Goal: Obtain resource: Obtain resource

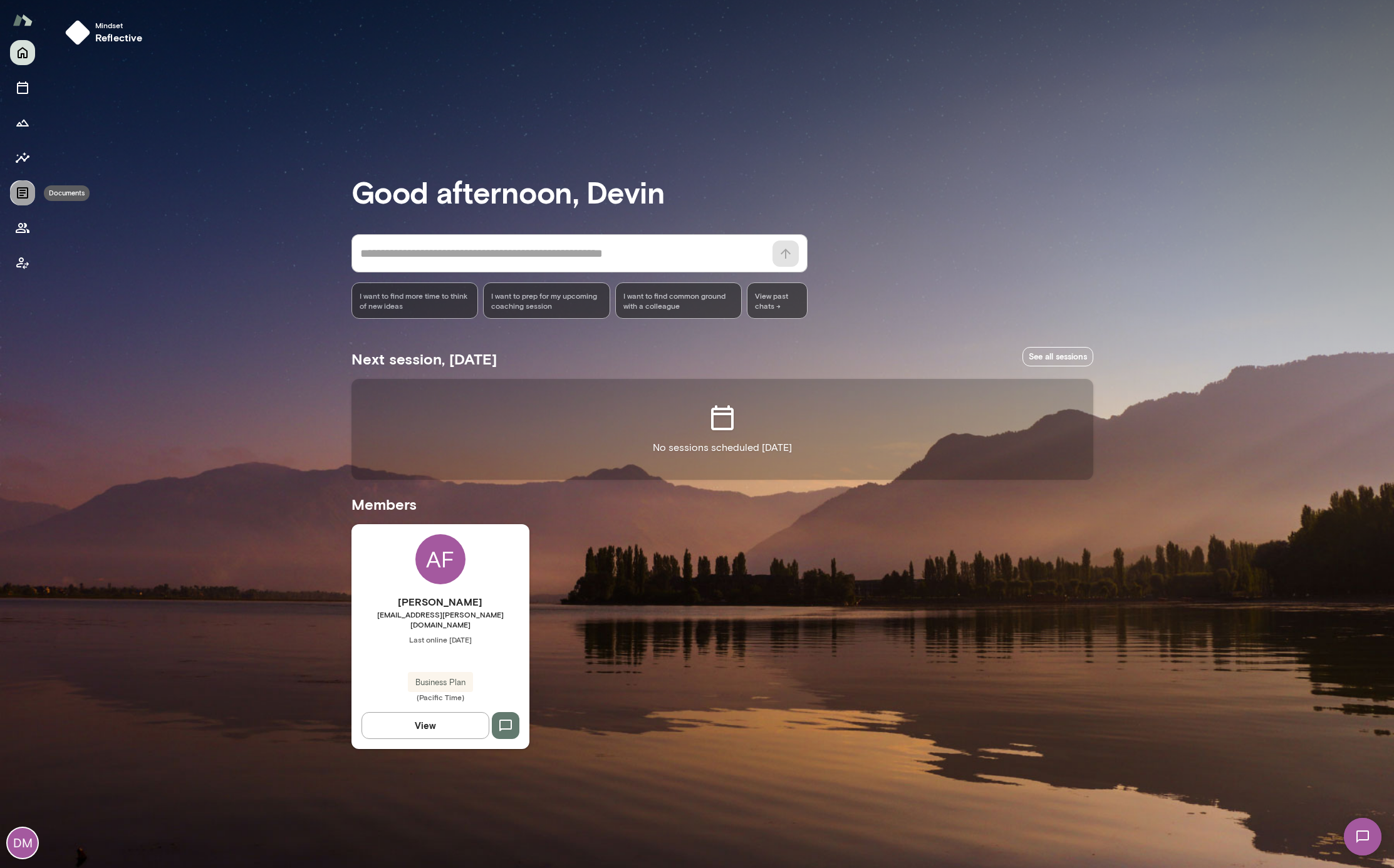
click at [23, 194] on icon "Documents" at bounding box center [22, 192] width 15 height 15
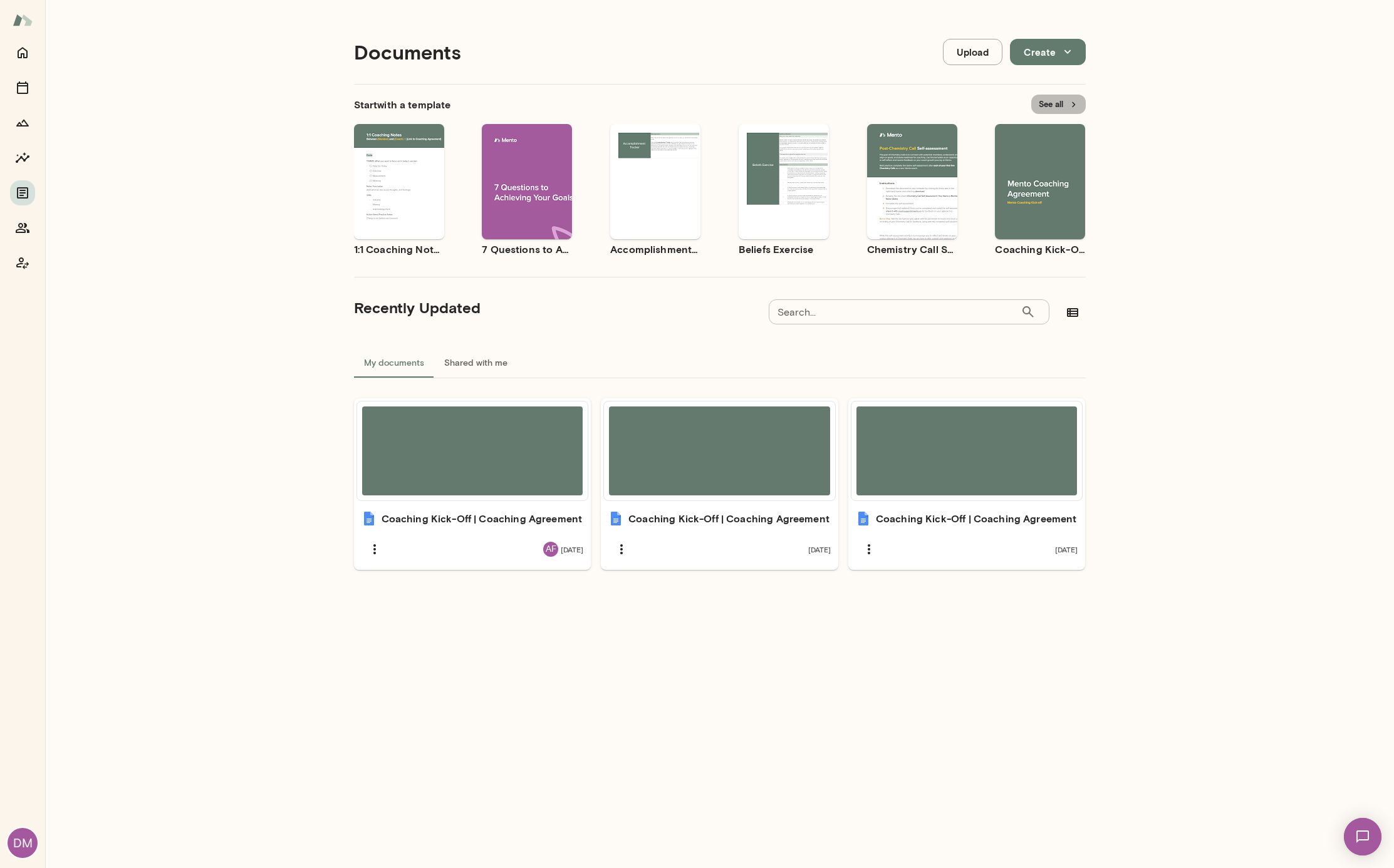
click at [1068, 102] on icon "button" at bounding box center [1074, 104] width 11 height 11
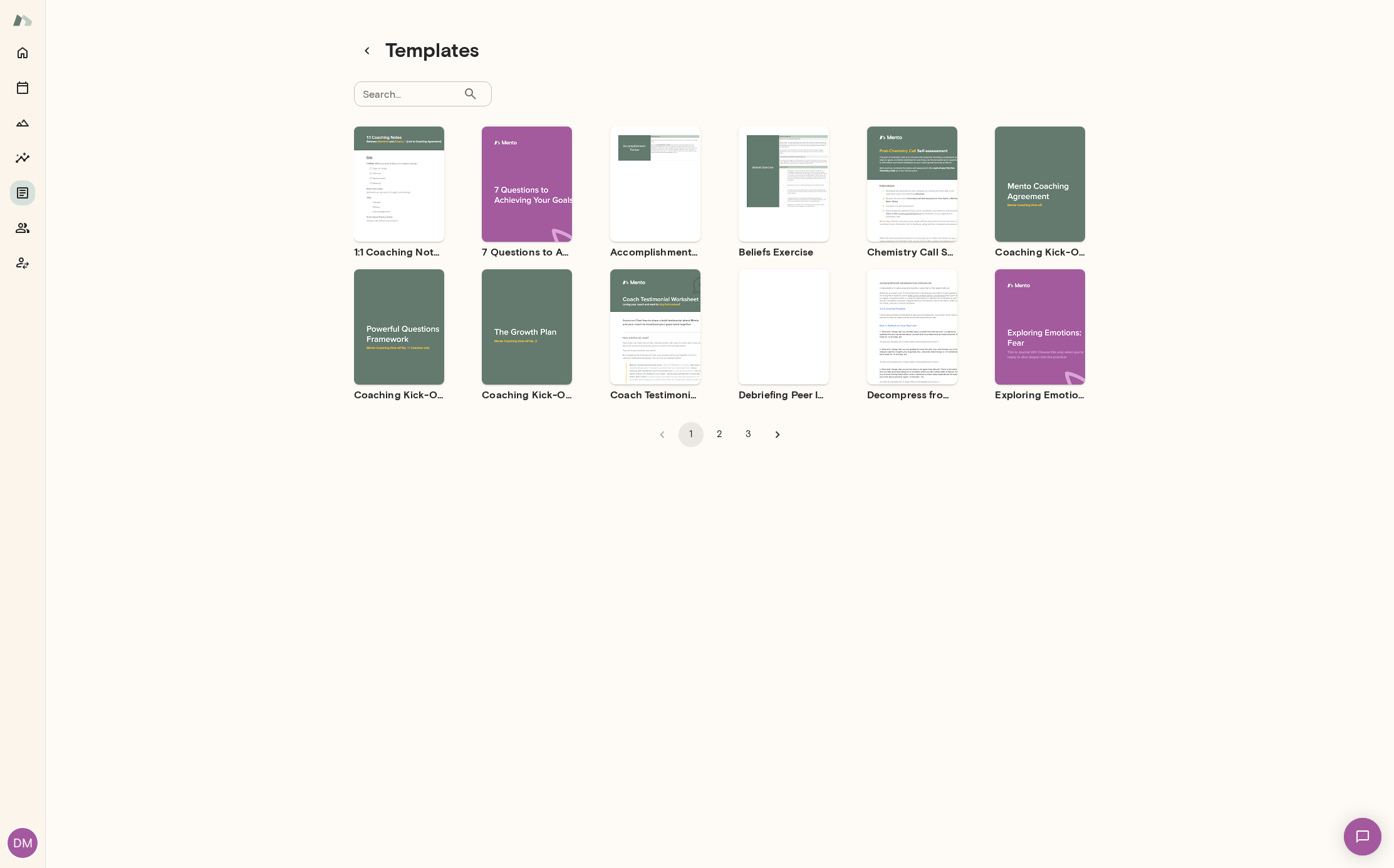
click at [782, 365] on div "Use template Preview" at bounding box center [783, 327] width 90 height 115
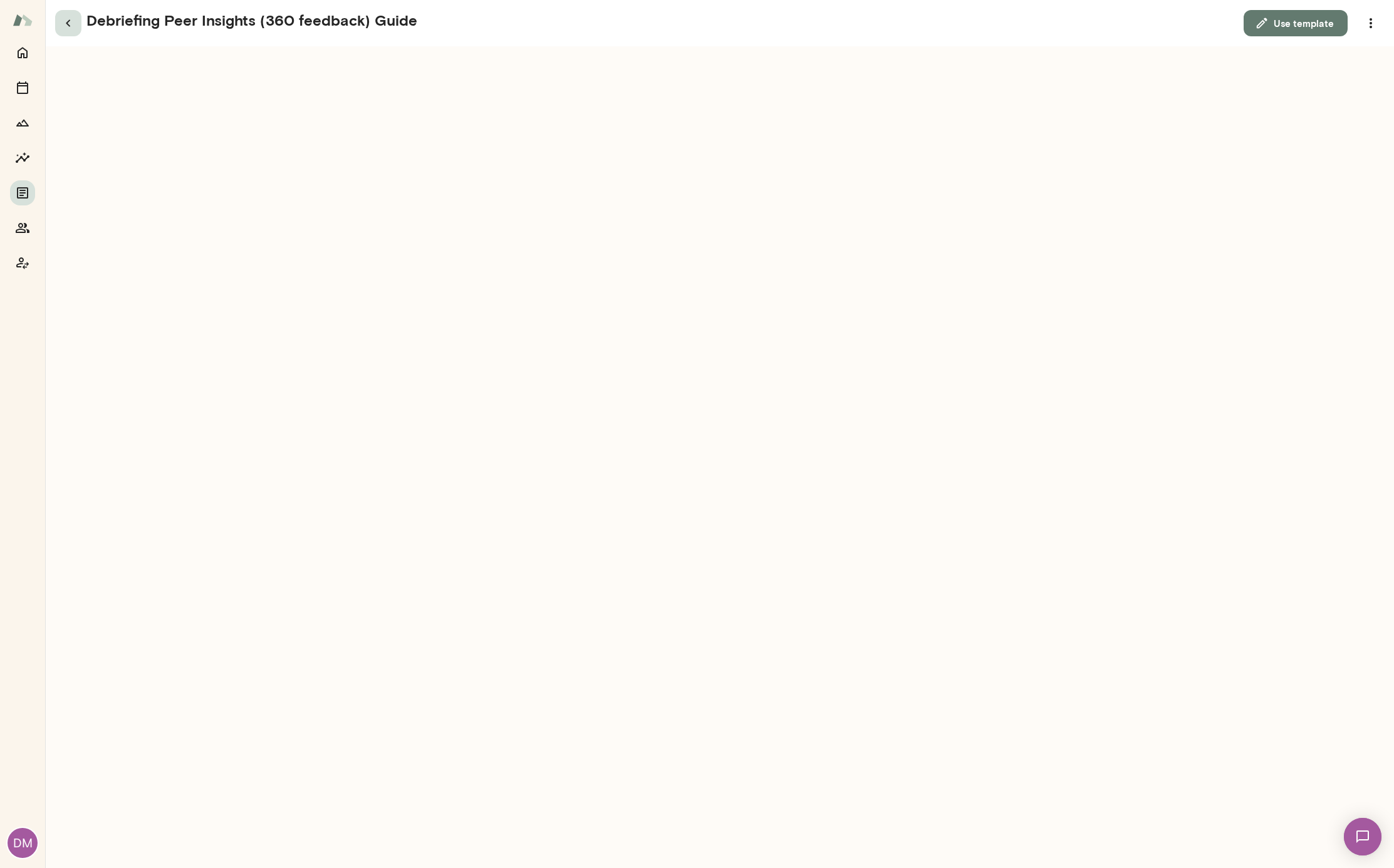
click at [78, 25] on button "button" at bounding box center [68, 23] width 27 height 27
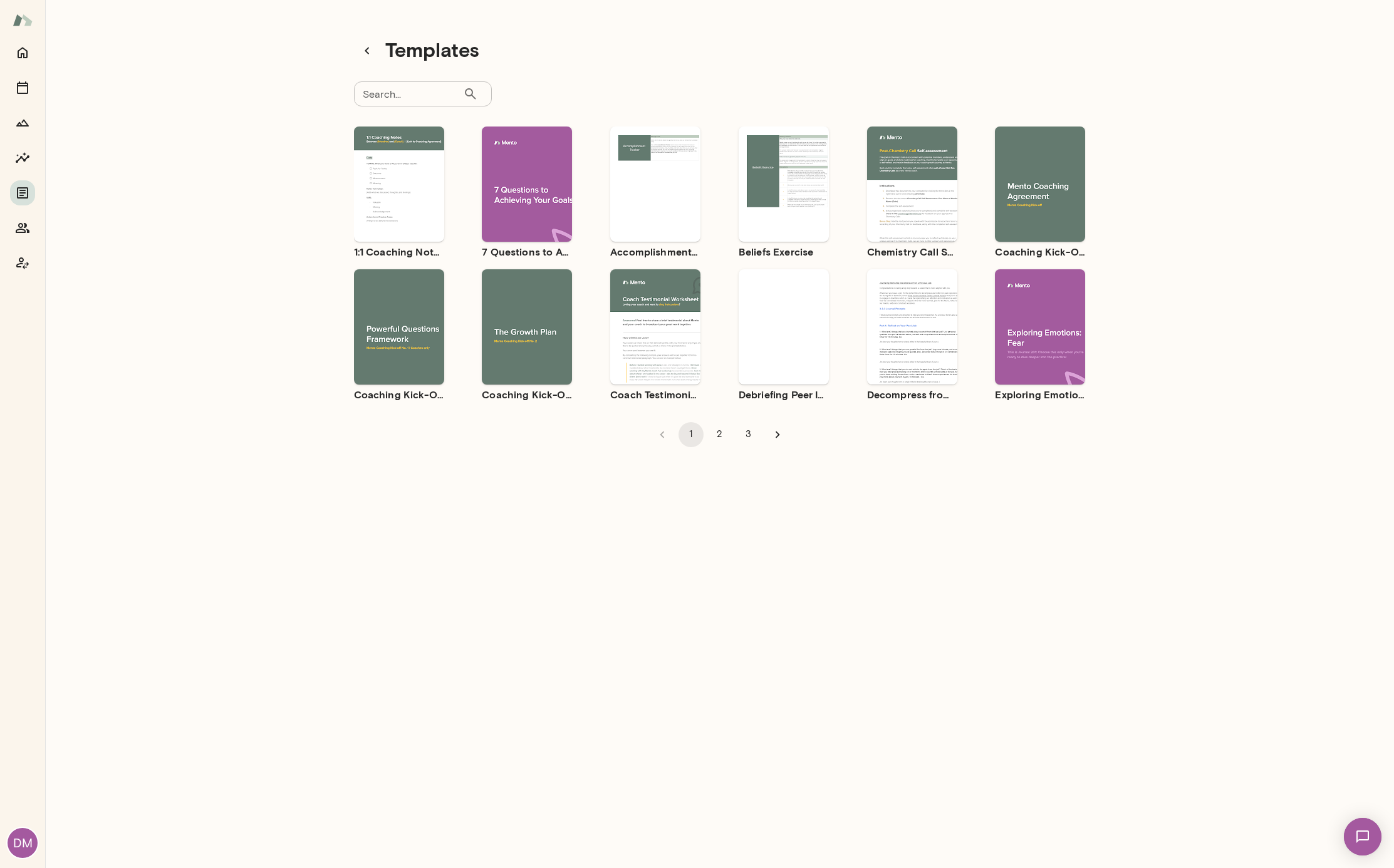
click at [891, 373] on div "Use template Preview" at bounding box center [913, 327] width 90 height 115
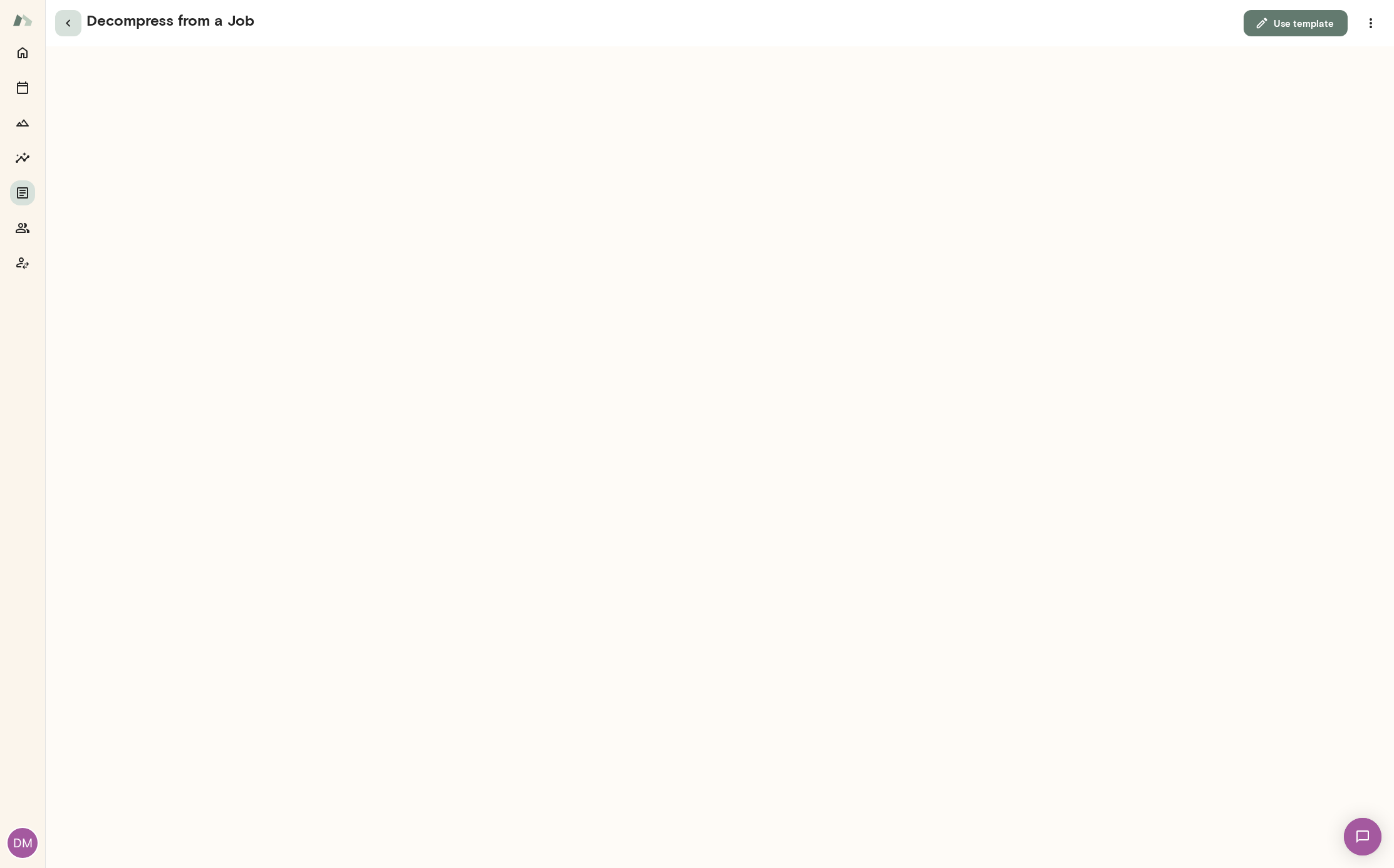
click at [72, 24] on icon "button" at bounding box center [68, 23] width 15 height 15
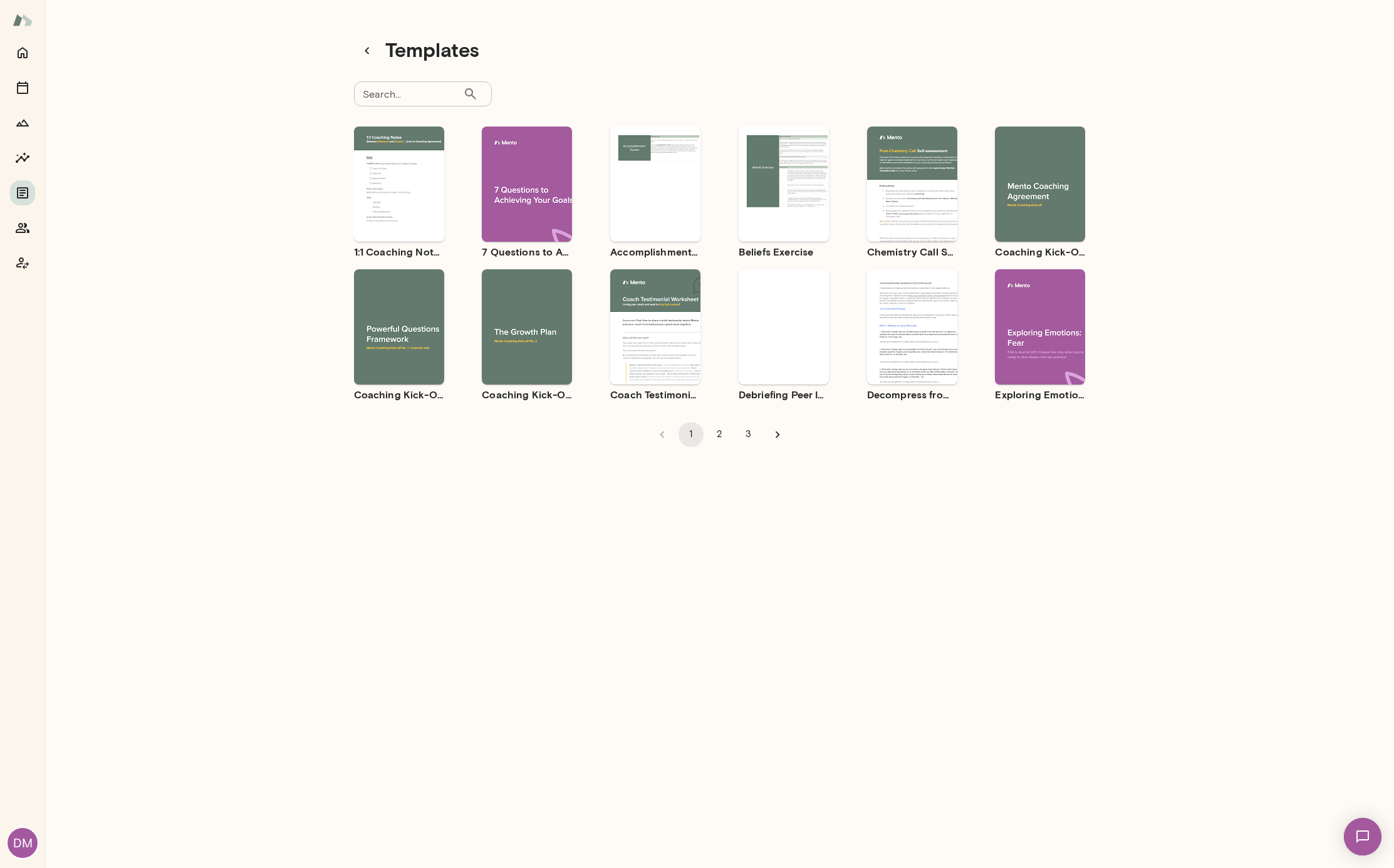
click at [527, 289] on div "Use template Preview" at bounding box center [526, 327] width 90 height 115
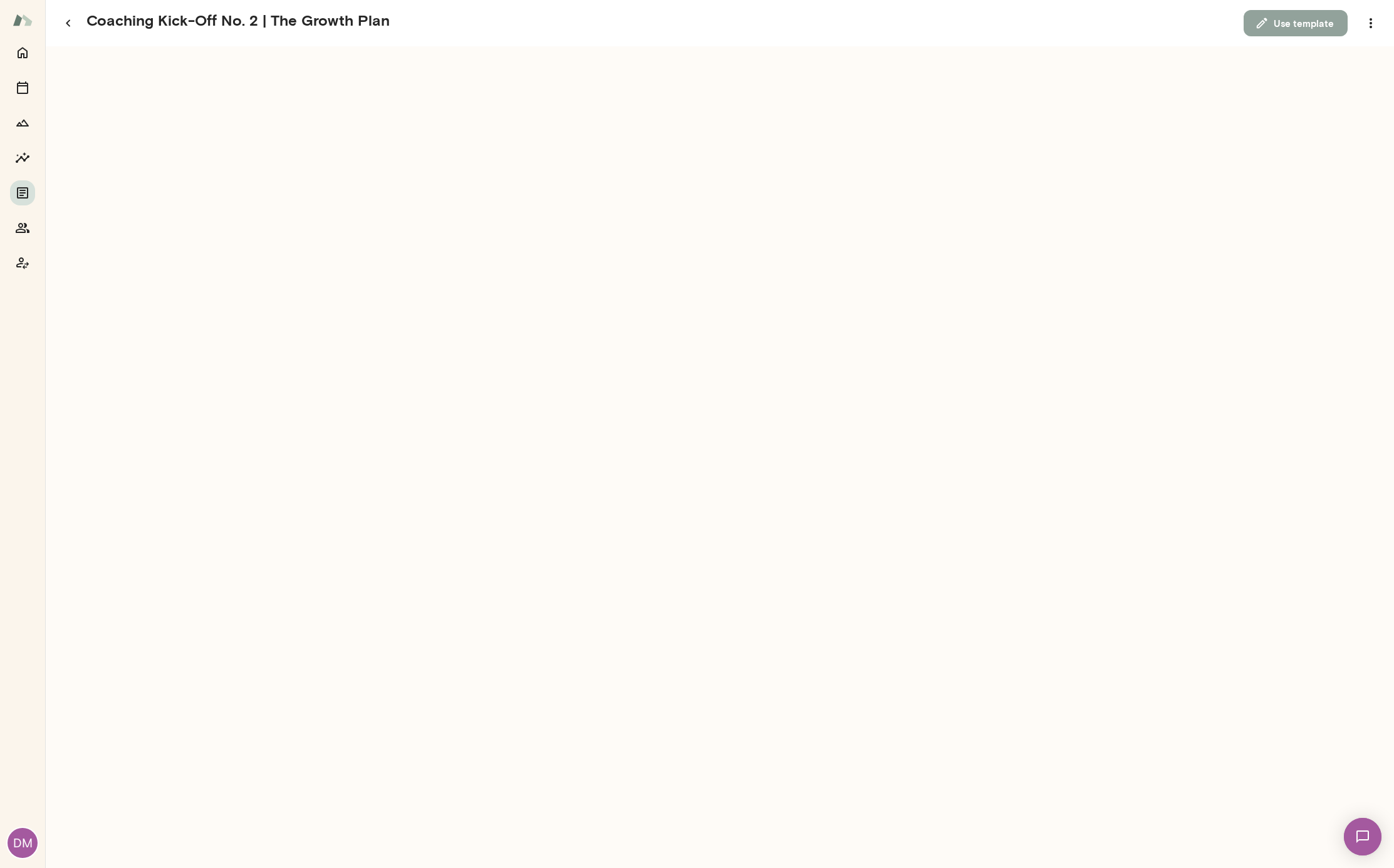
click at [1316, 27] on button "Use template" at bounding box center [1295, 23] width 104 height 27
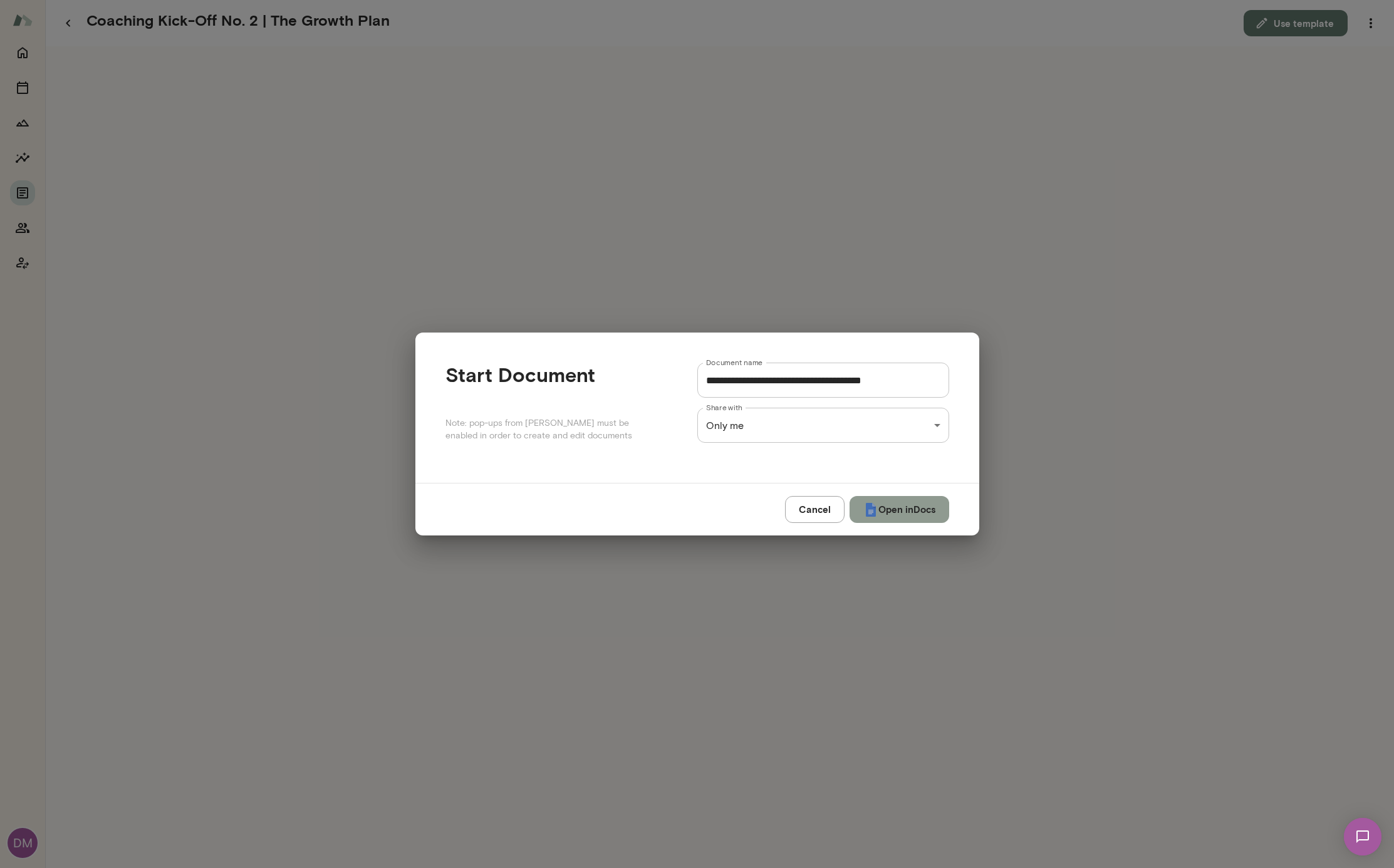
click at [892, 511] on button "Open in Docs" at bounding box center [899, 509] width 100 height 27
